Goal: Task Accomplishment & Management: Manage account settings

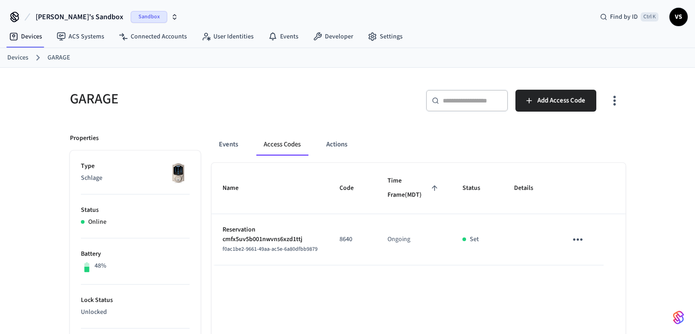
scroll to position [66, 0]
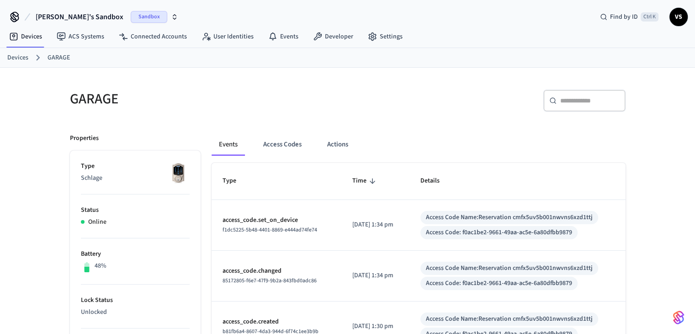
scroll to position [48, 0]
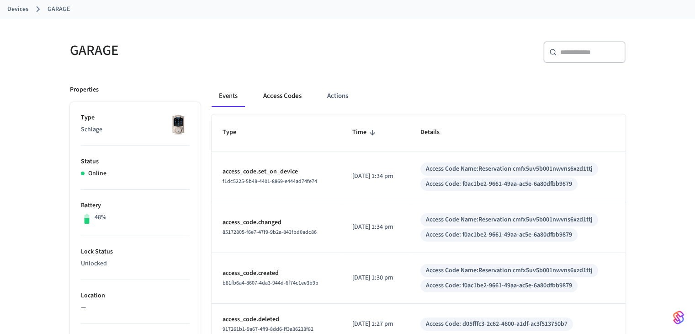
click at [282, 100] on button "Access Codes" at bounding box center [282, 96] width 53 height 22
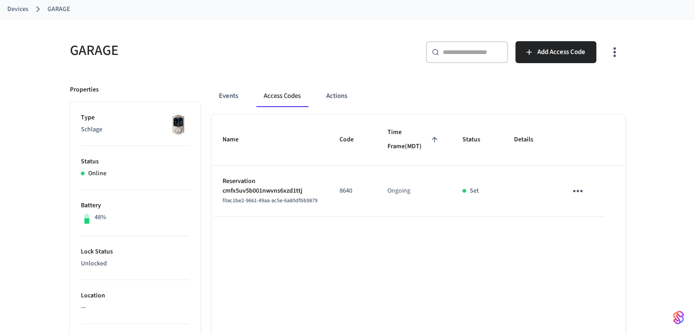
click at [249, 197] on span "f0ac1be2-9661-49aa-ac5e-6a80dfbb9879" at bounding box center [270, 201] width 95 height 8
click at [577, 189] on icon "sticky table" at bounding box center [578, 191] width 14 height 14
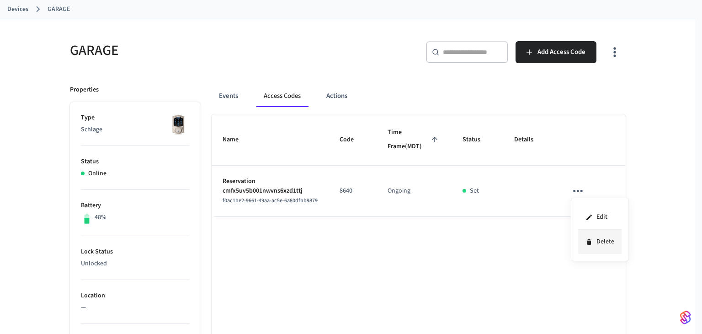
click at [597, 237] on li "Delete" at bounding box center [599, 241] width 43 height 24
